Goal: Information Seeking & Learning: Stay updated

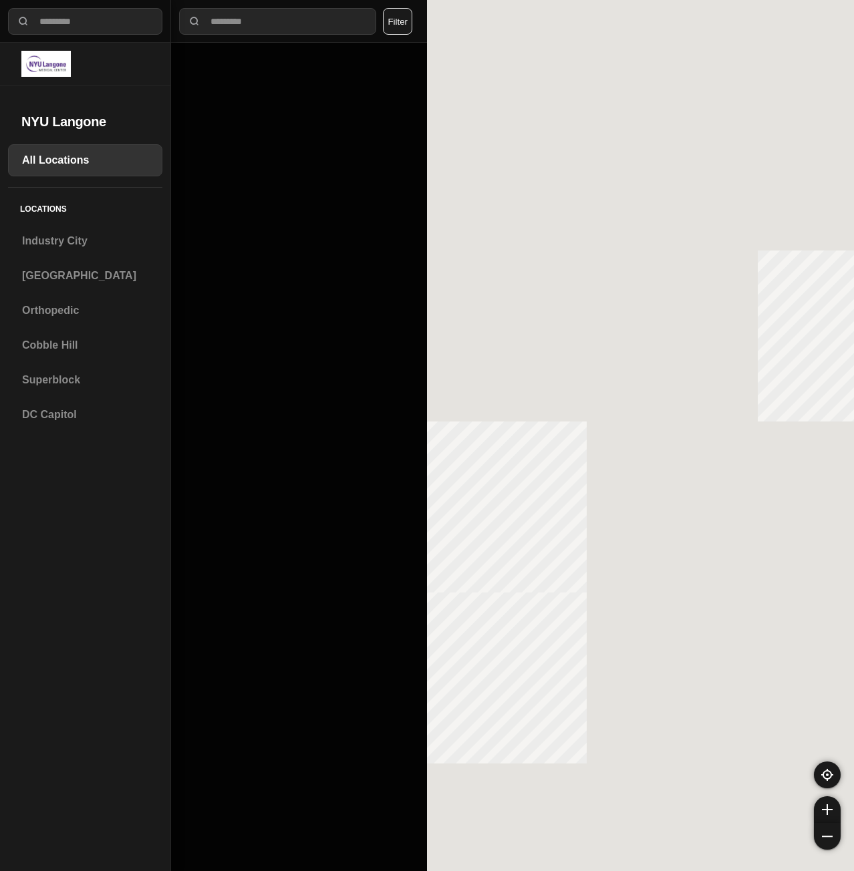
select select "*"
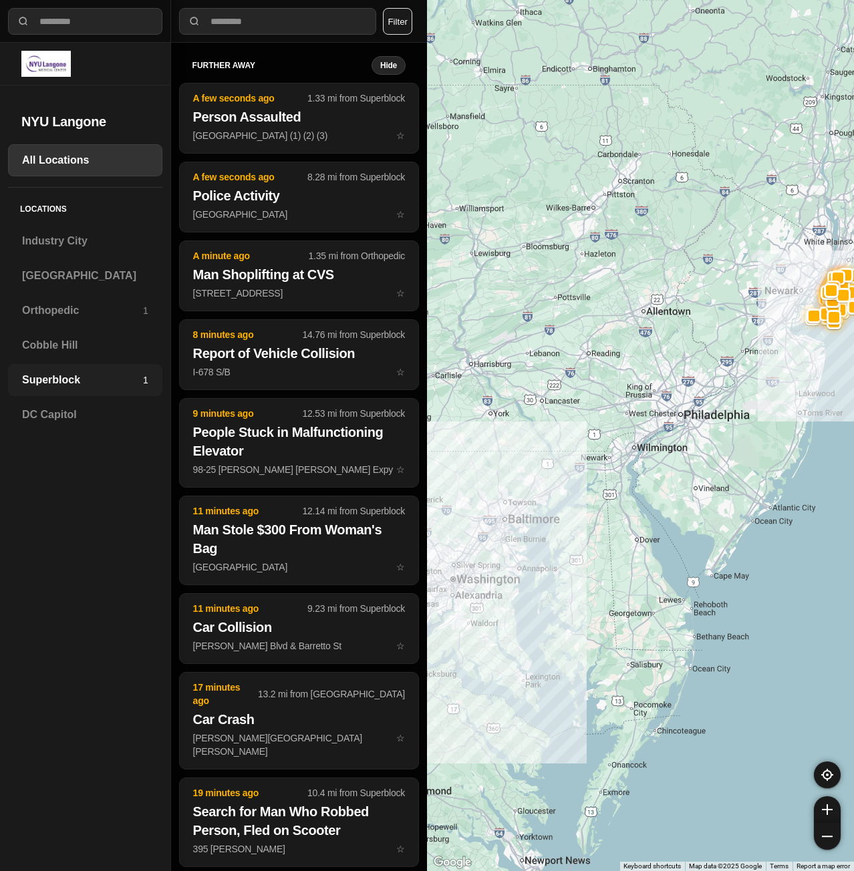
click at [104, 366] on div "Superblock 1" at bounding box center [85, 380] width 154 height 32
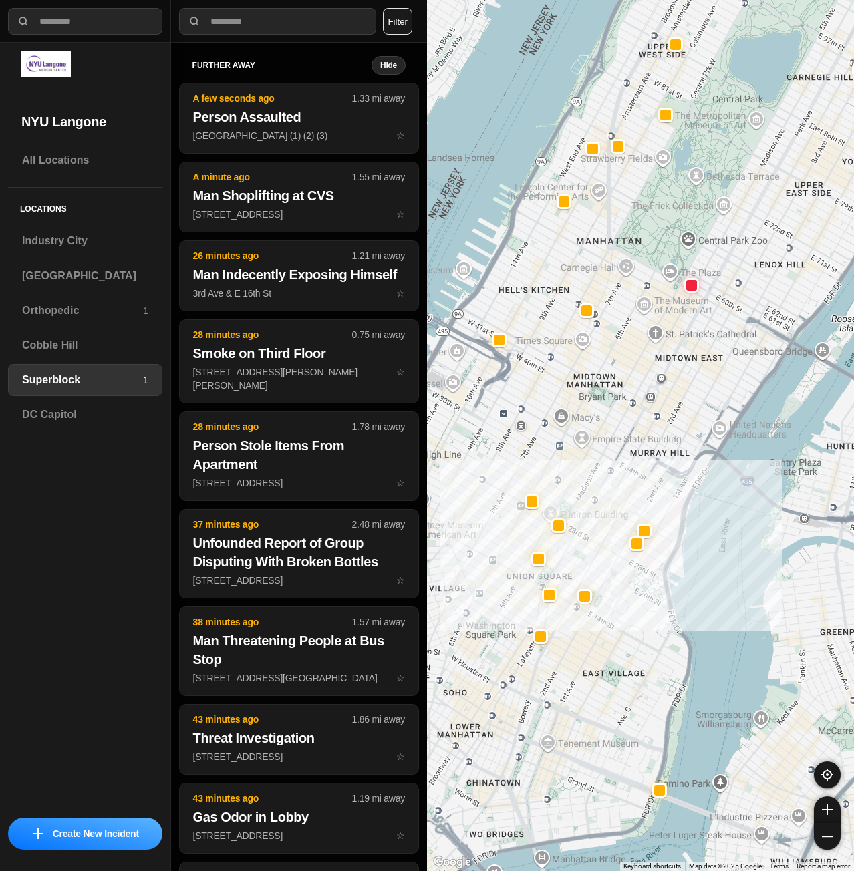
drag, startPoint x: 618, startPoint y: 553, endPoint x: 658, endPoint y: 522, distance: 51.5
click at [658, 522] on div at bounding box center [640, 435] width 427 height 871
click at [87, 277] on h3 "[GEOGRAPHIC_DATA]" at bounding box center [85, 276] width 126 height 16
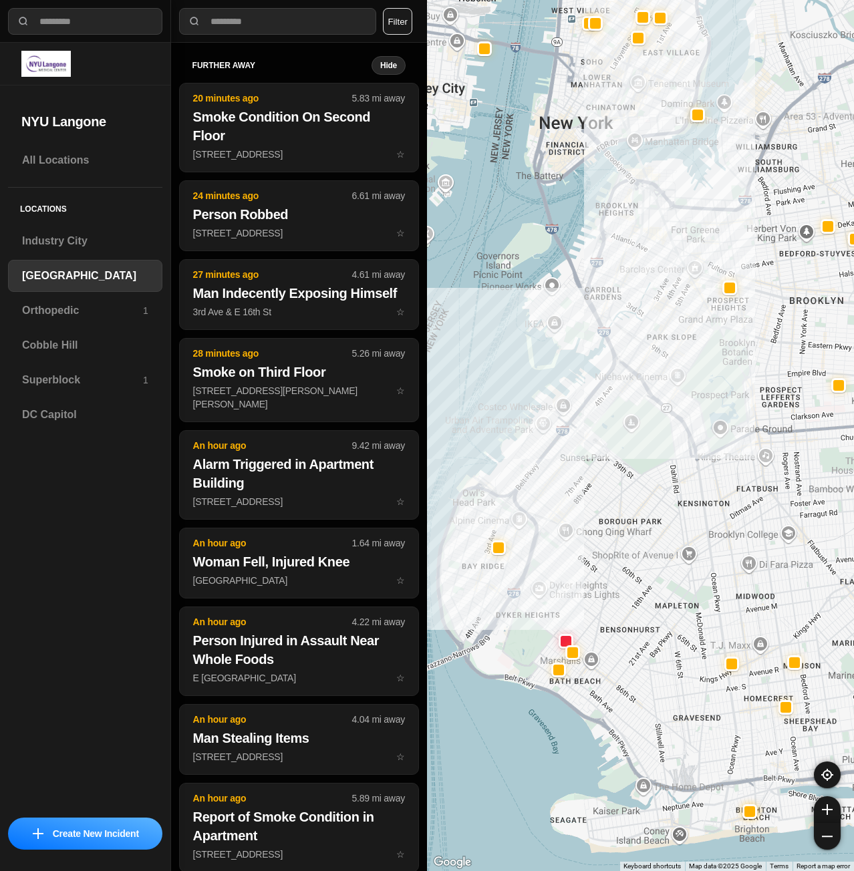
drag, startPoint x: 667, startPoint y: 375, endPoint x: 666, endPoint y: 440, distance: 64.8
click at [666, 440] on div at bounding box center [640, 435] width 427 height 871
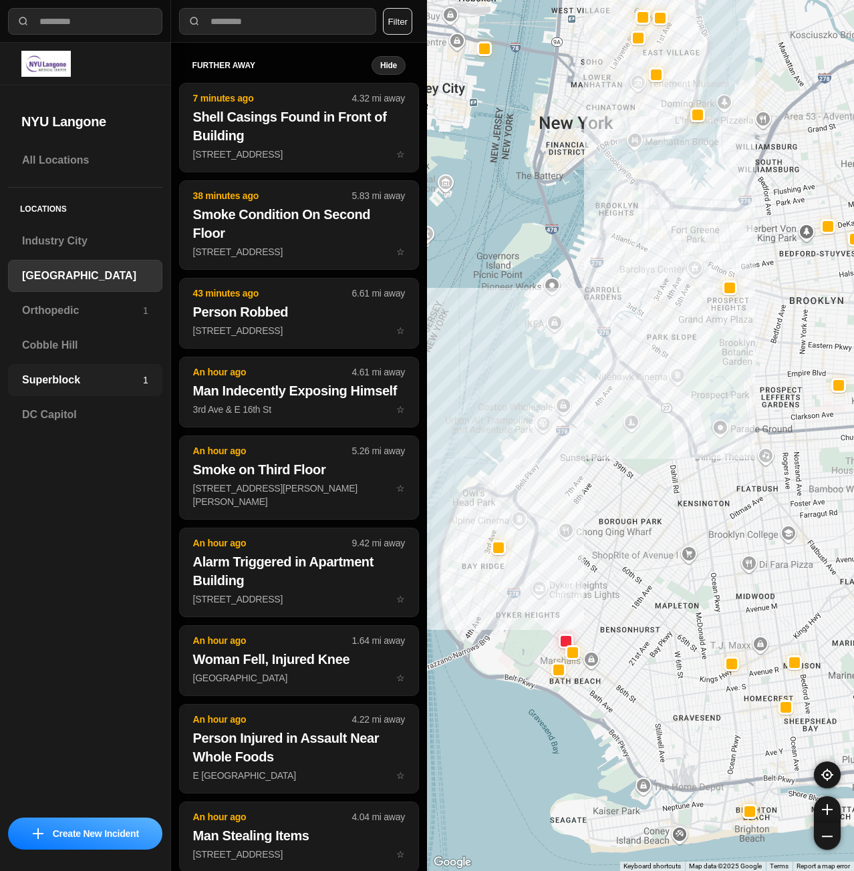
click at [51, 386] on h3 "Superblock" at bounding box center [82, 380] width 121 height 16
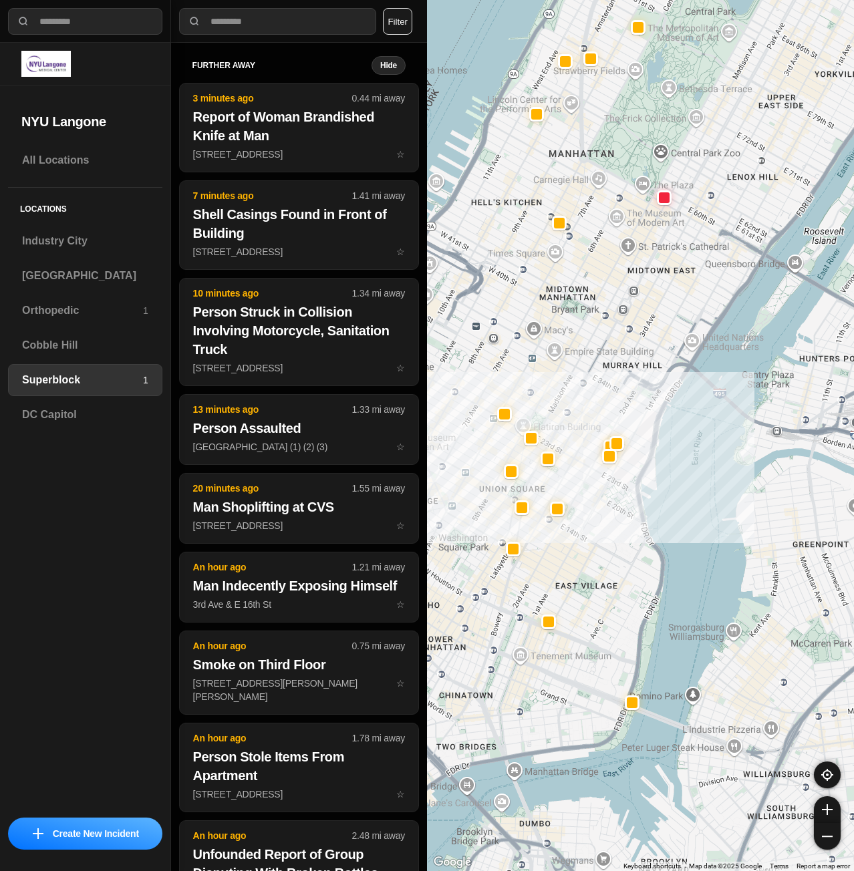
drag, startPoint x: 726, startPoint y: 384, endPoint x: 759, endPoint y: 380, distance: 32.4
click at [759, 380] on div at bounding box center [640, 435] width 427 height 871
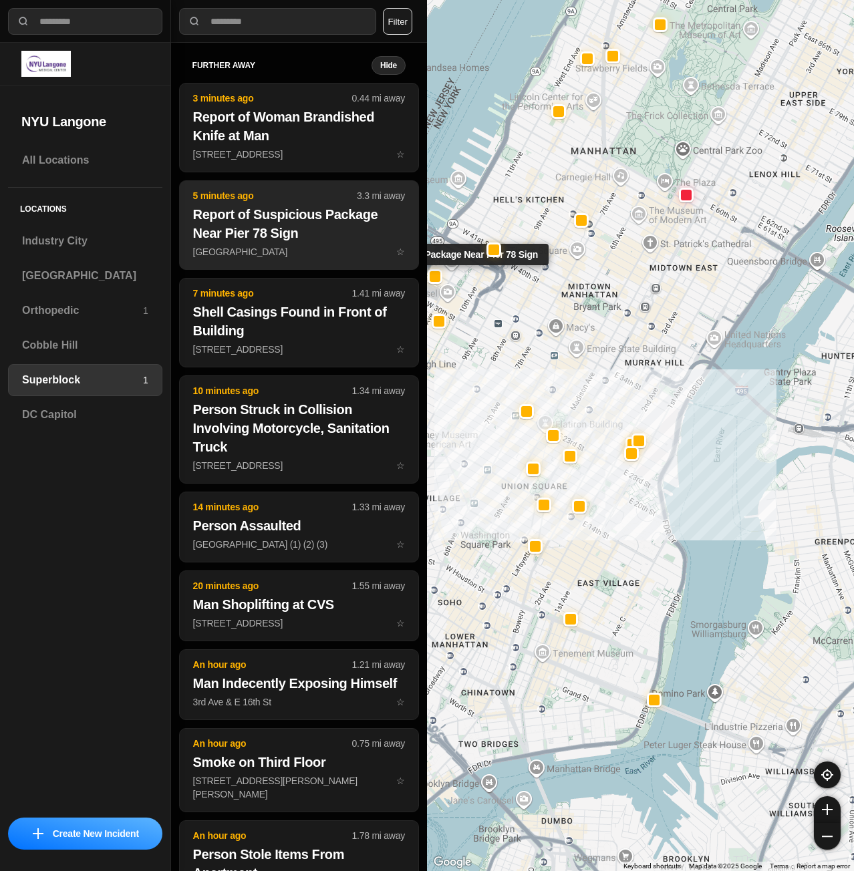
click at [283, 255] on p "[GEOGRAPHIC_DATA]" at bounding box center [299, 251] width 212 height 13
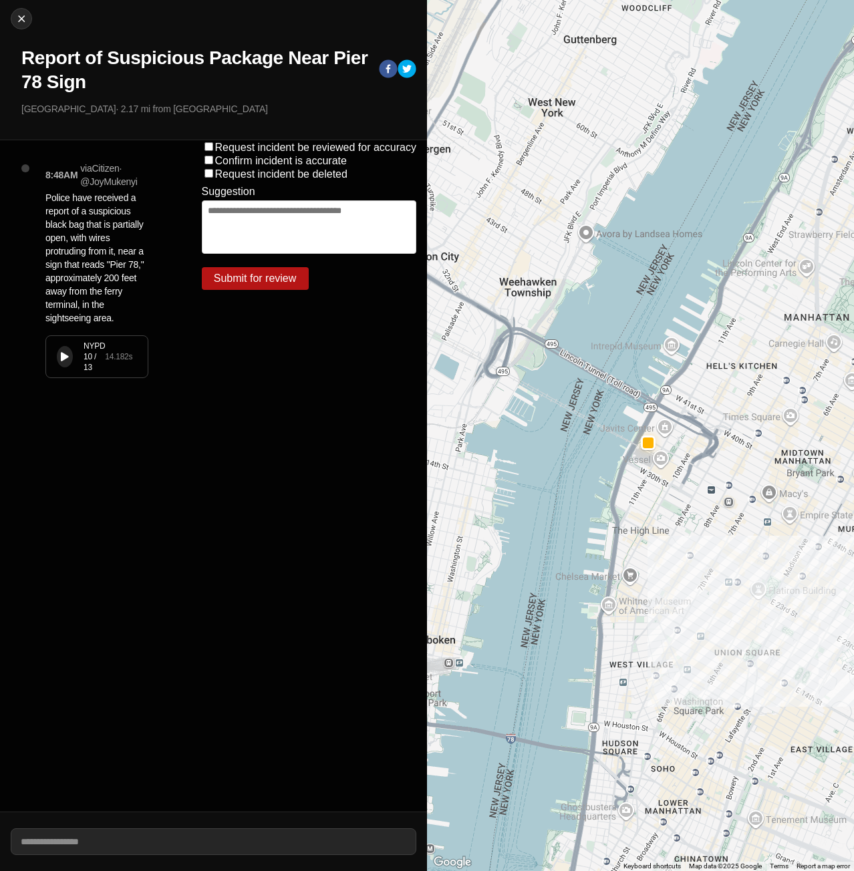
click at [85, 349] on div "NYPD 10 / 13 14.182 s" at bounding box center [97, 356] width 102 height 41
click at [25, 21] on img at bounding box center [21, 18] width 13 height 13
select select "*"
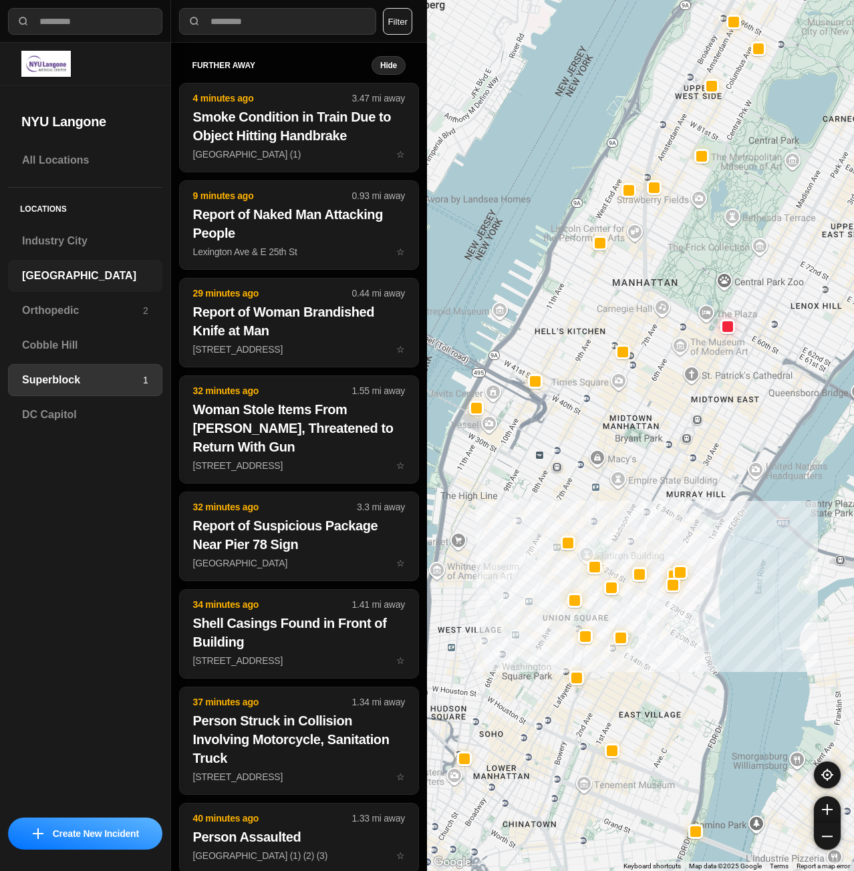
click at [77, 281] on h3 "[GEOGRAPHIC_DATA]" at bounding box center [85, 276] width 126 height 16
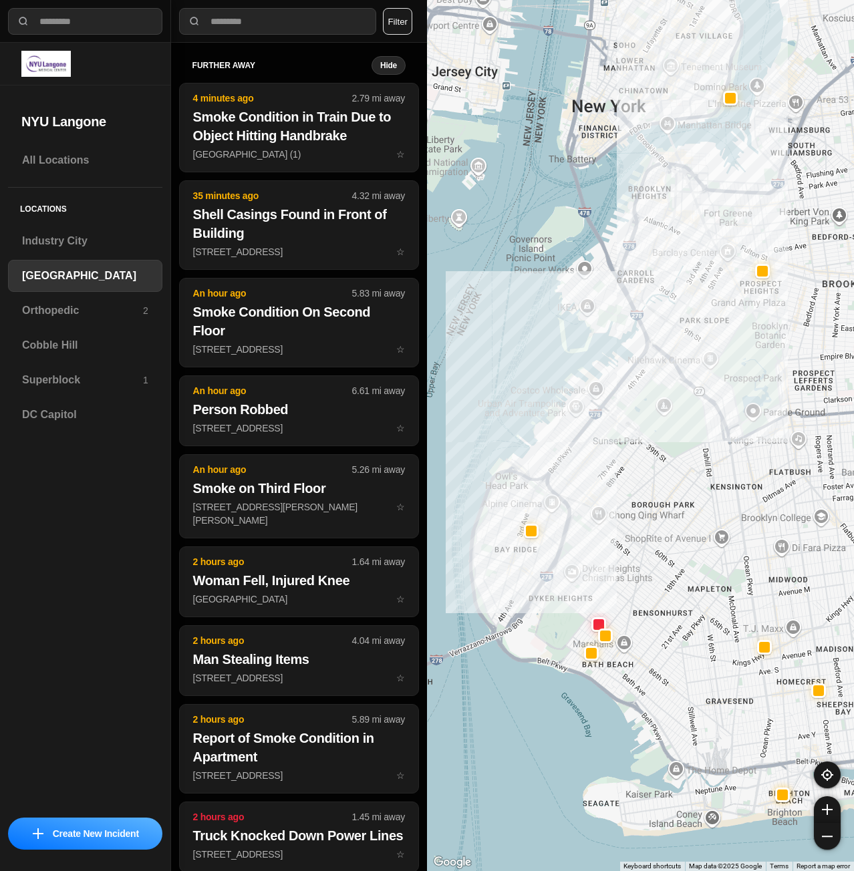
drag, startPoint x: 736, startPoint y: 342, endPoint x: 698, endPoint y: 426, distance: 93.0
click at [698, 426] on div at bounding box center [640, 435] width 427 height 871
